Goal: Check status: Check status

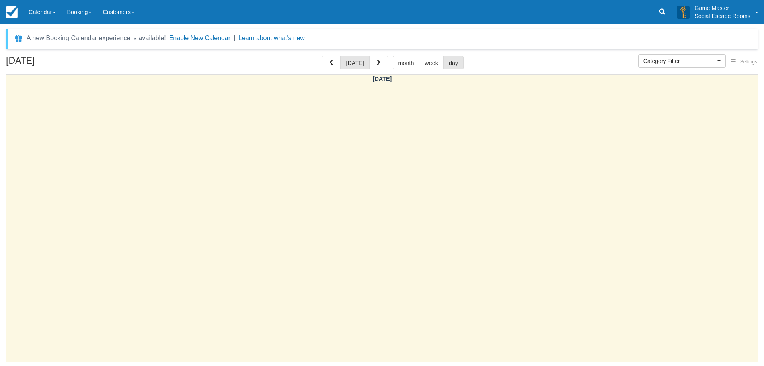
select select
click at [34, 13] on link "Calendar" at bounding box center [42, 12] width 38 height 24
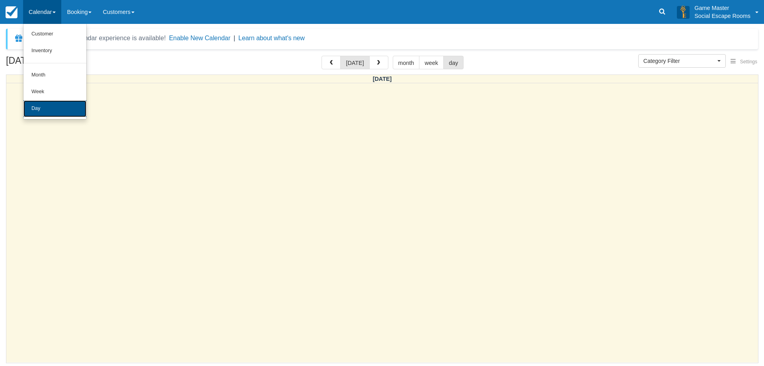
click at [45, 115] on link "Day" at bounding box center [54, 108] width 63 height 17
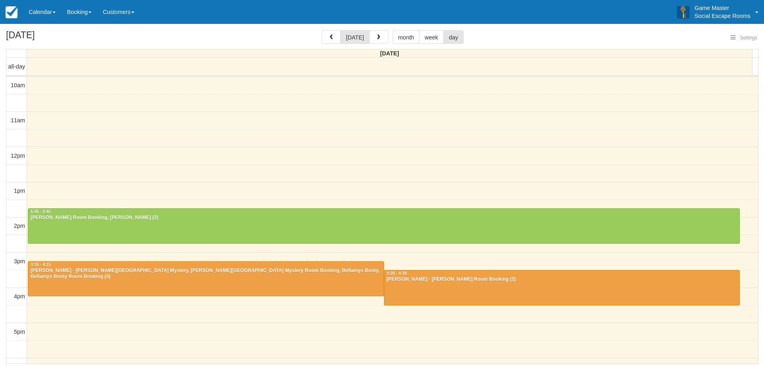
select select
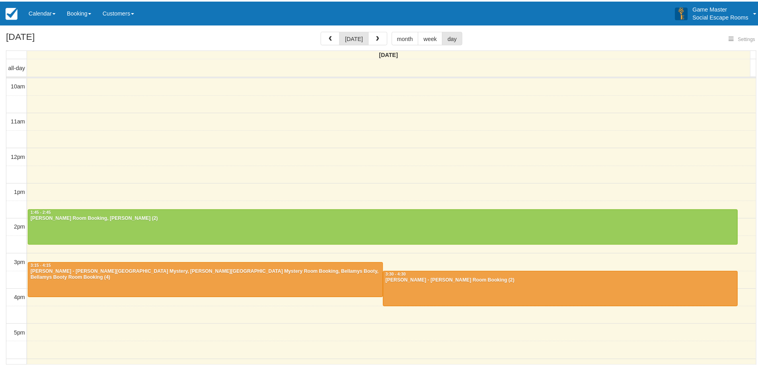
scroll to position [71, 0]
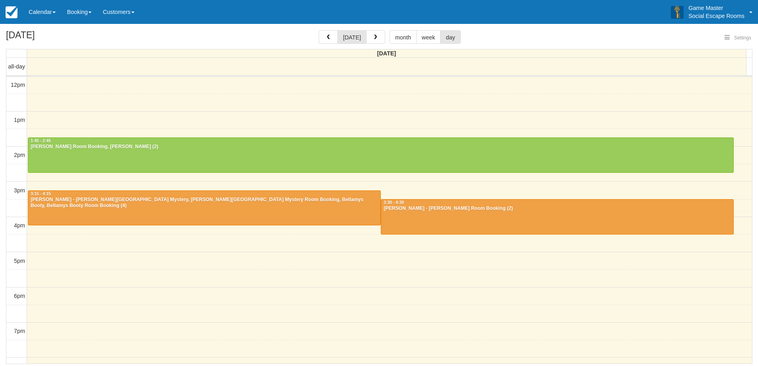
select select
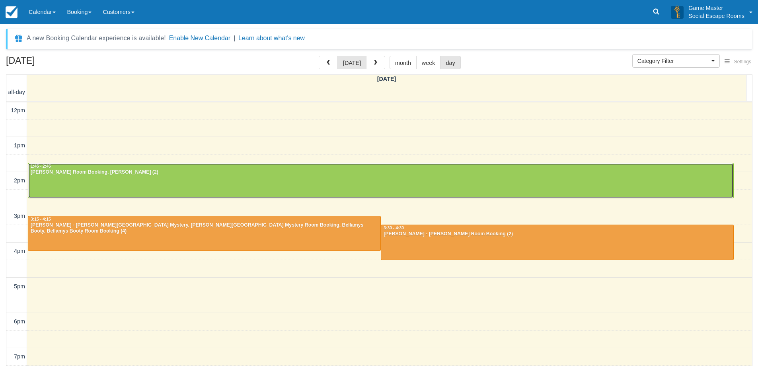
click at [458, 184] on div at bounding box center [380, 180] width 705 height 34
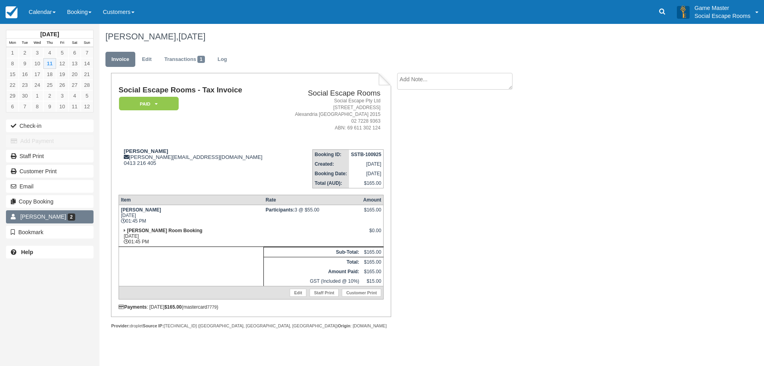
click at [62, 215] on link "Michelle Xu 2" at bounding box center [50, 216] width 88 height 13
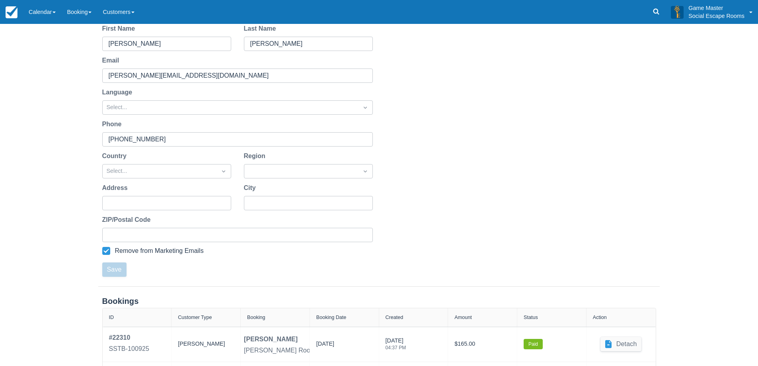
scroll to position [143, 0]
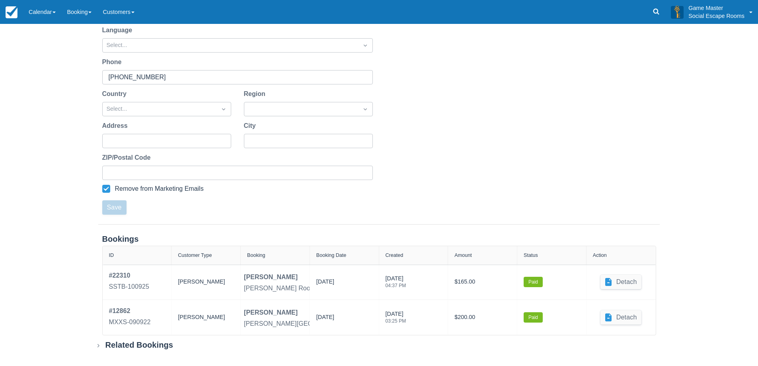
click at [112, 346] on div "Related Bookings" at bounding box center [139, 345] width 68 height 10
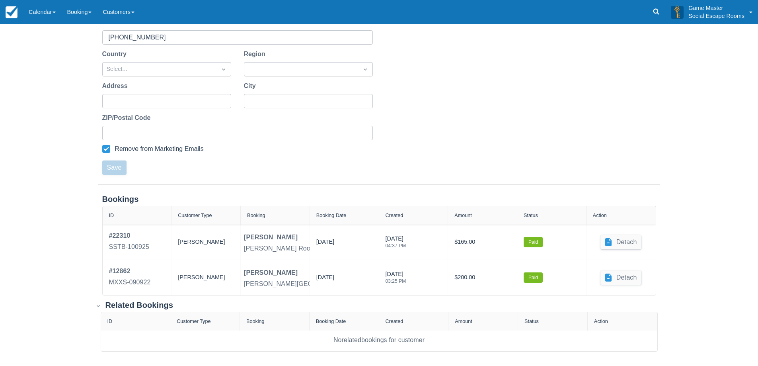
scroll to position [0, 0]
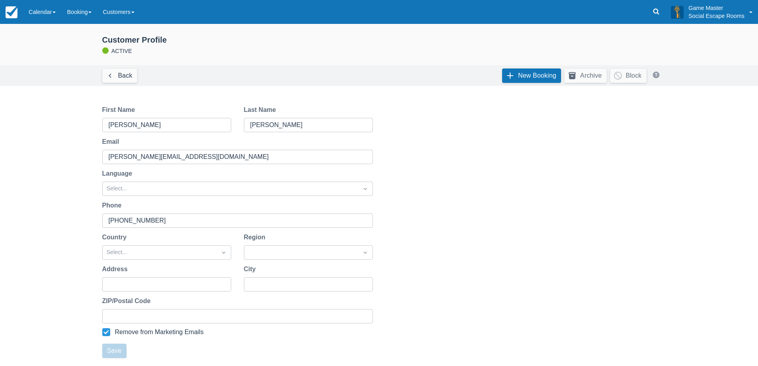
drag, startPoint x: 66, startPoint y: 306, endPoint x: 42, endPoint y: 128, distance: 180.3
click at [45, 18] on link "Calendar" at bounding box center [42, 12] width 38 height 24
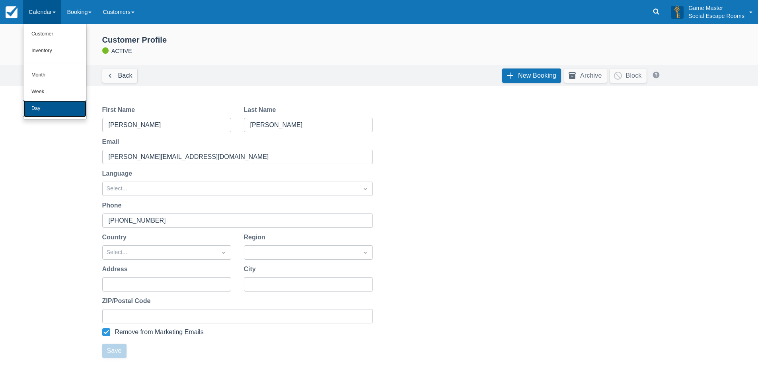
click at [43, 108] on link "Day" at bounding box center [54, 108] width 63 height 17
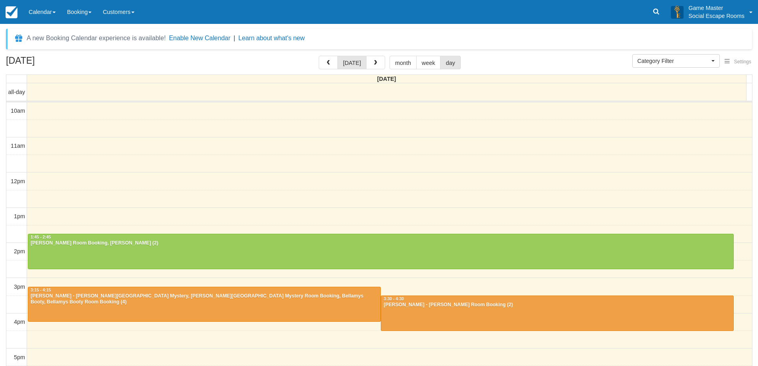
select select
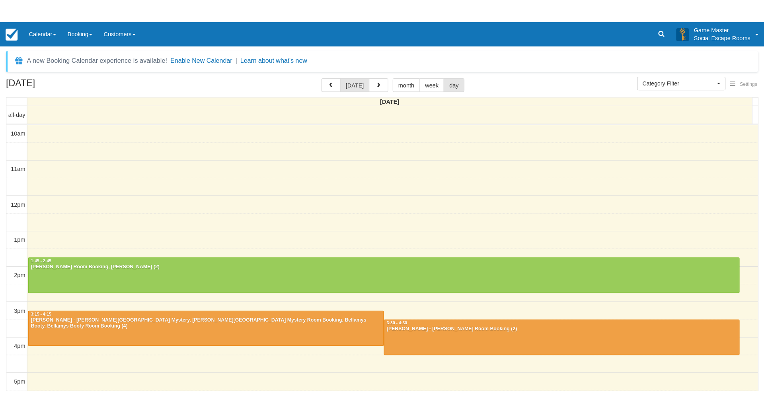
scroll to position [71, 0]
